Goal: Find specific page/section: Find specific page/section

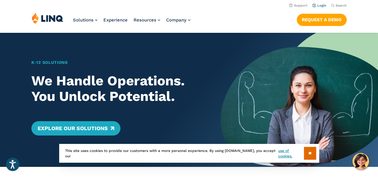
click at [321, 7] on link "Login" at bounding box center [319, 6] width 14 height 4
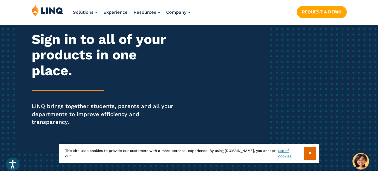
scroll to position [76, 0]
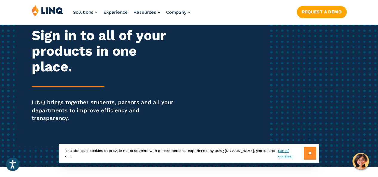
click at [312, 152] on input "**" at bounding box center [310, 153] width 12 height 13
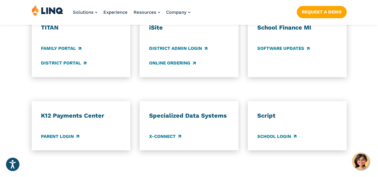
scroll to position [502, 0]
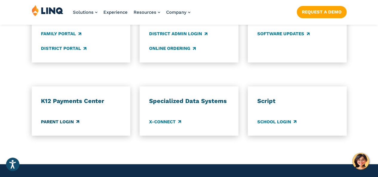
click at [70, 118] on link "Parent Login" at bounding box center [60, 121] width 38 height 7
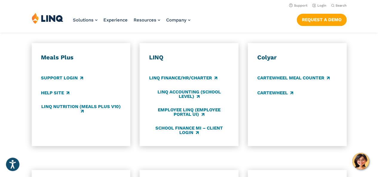
scroll to position [287, 0]
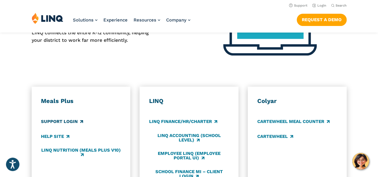
click at [71, 119] on link "Support Login" at bounding box center [62, 122] width 42 height 7
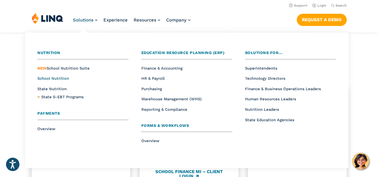
click at [57, 78] on span "School Nutrition" at bounding box center [53, 78] width 32 height 4
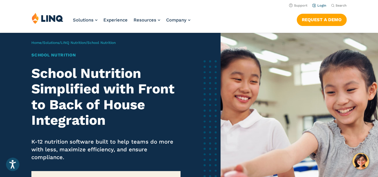
click at [320, 6] on link "Login" at bounding box center [319, 6] width 14 height 4
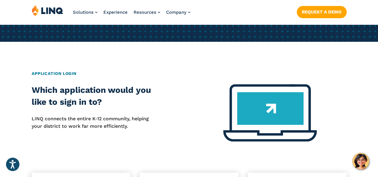
scroll to position [204, 0]
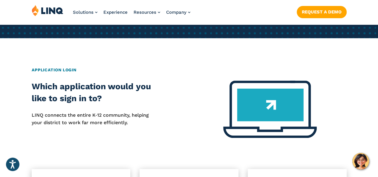
click at [259, 102] on img at bounding box center [270, 109] width 94 height 57
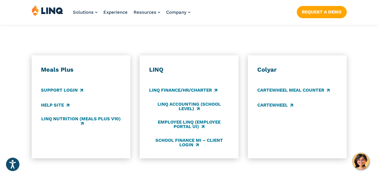
scroll to position [324, 0]
